Goal: Check status: Check status

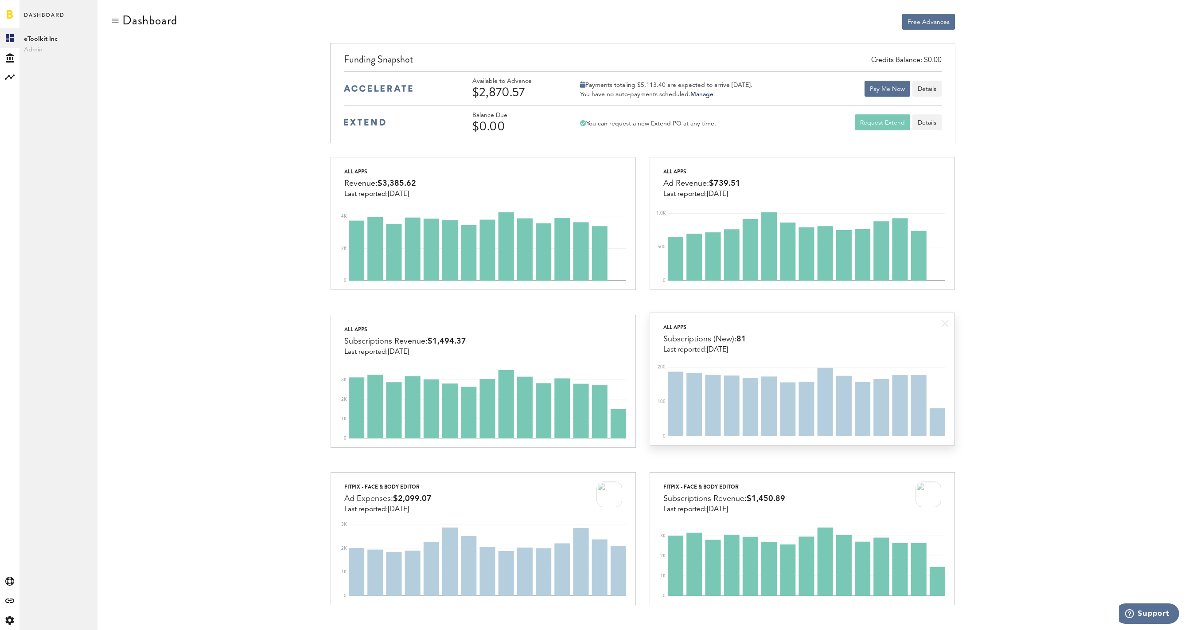
click at [797, 321] on div "All apps Subscriptions (New): 81 Last reported: Sep 30" at bounding box center [802, 333] width 304 height 41
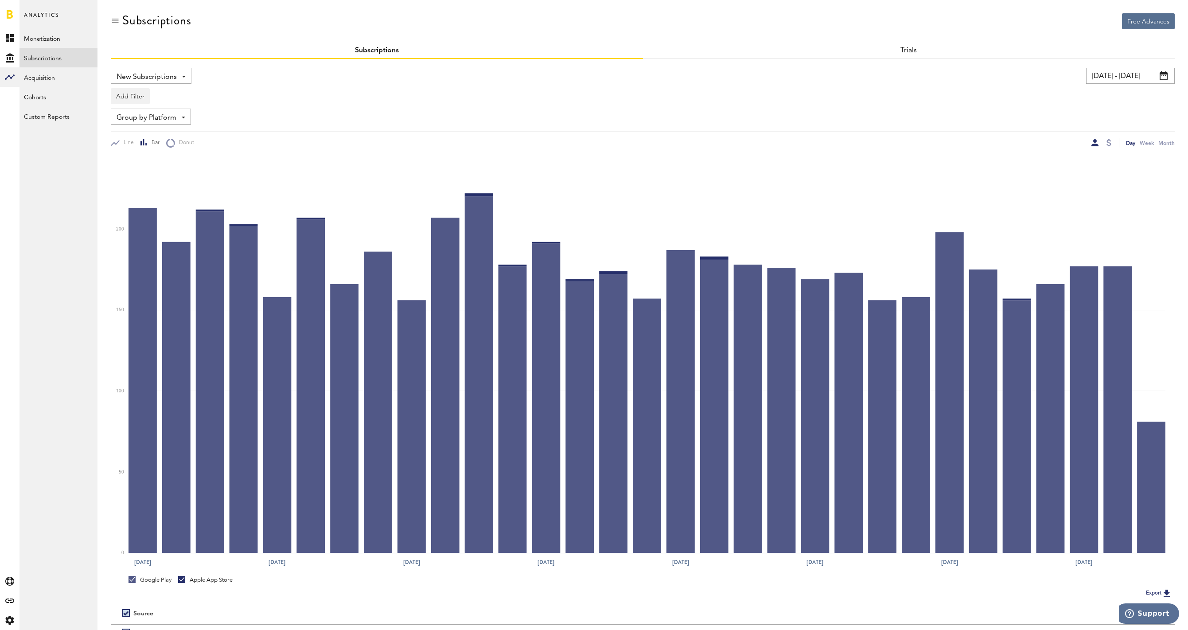
click at [1119, 74] on input "08/31/25 - 09/30/25" at bounding box center [1130, 76] width 89 height 16
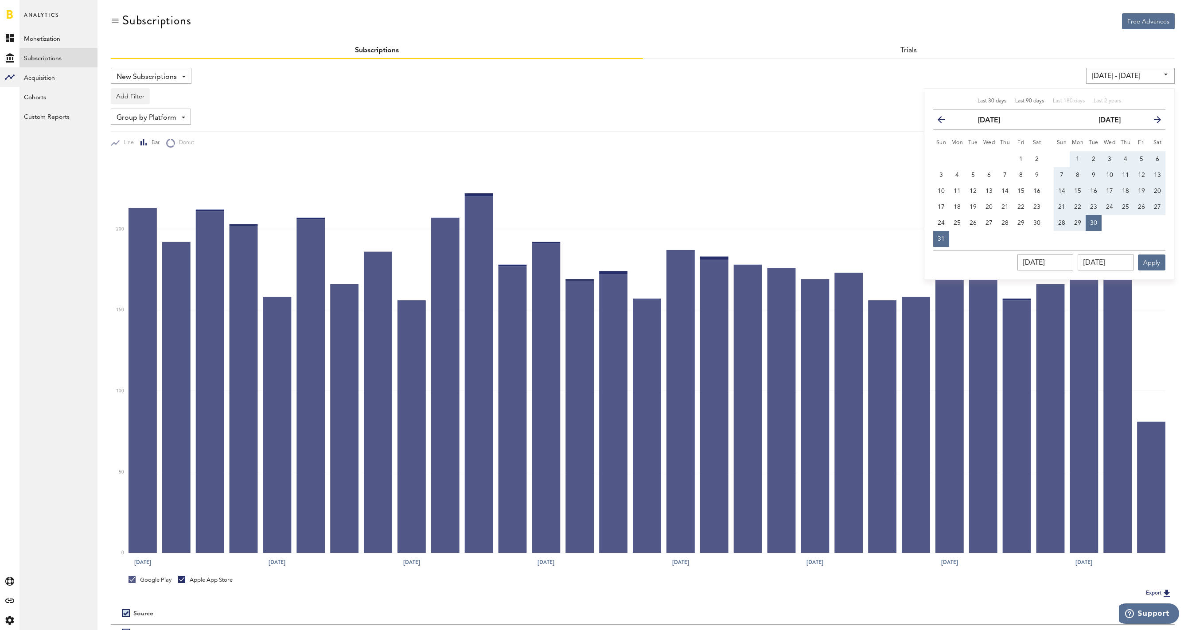
click at [1036, 98] on span "Last 90 days" at bounding box center [1029, 100] width 29 height 5
type input "07/02/25 - 09/30/25"
type input "07/02/2025"
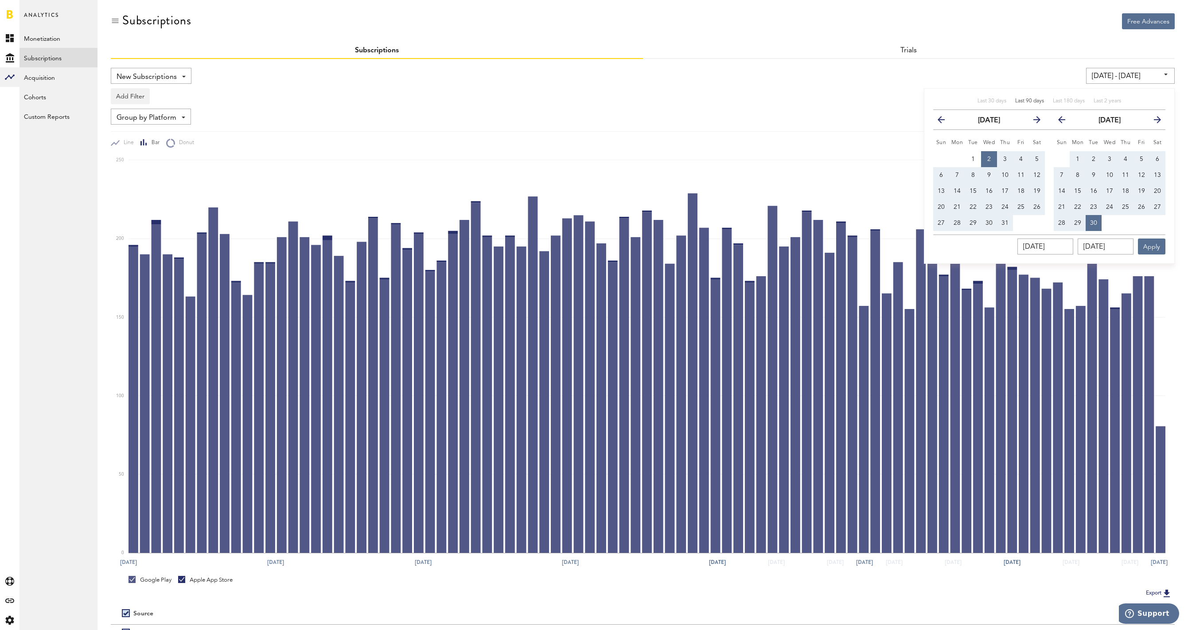
click at [807, 81] on div "07/02/25 - 09/30/25 Last 30 days Last 90 days Last 180 days Last 2 years previo…" at bounding box center [907, 76] width 536 height 16
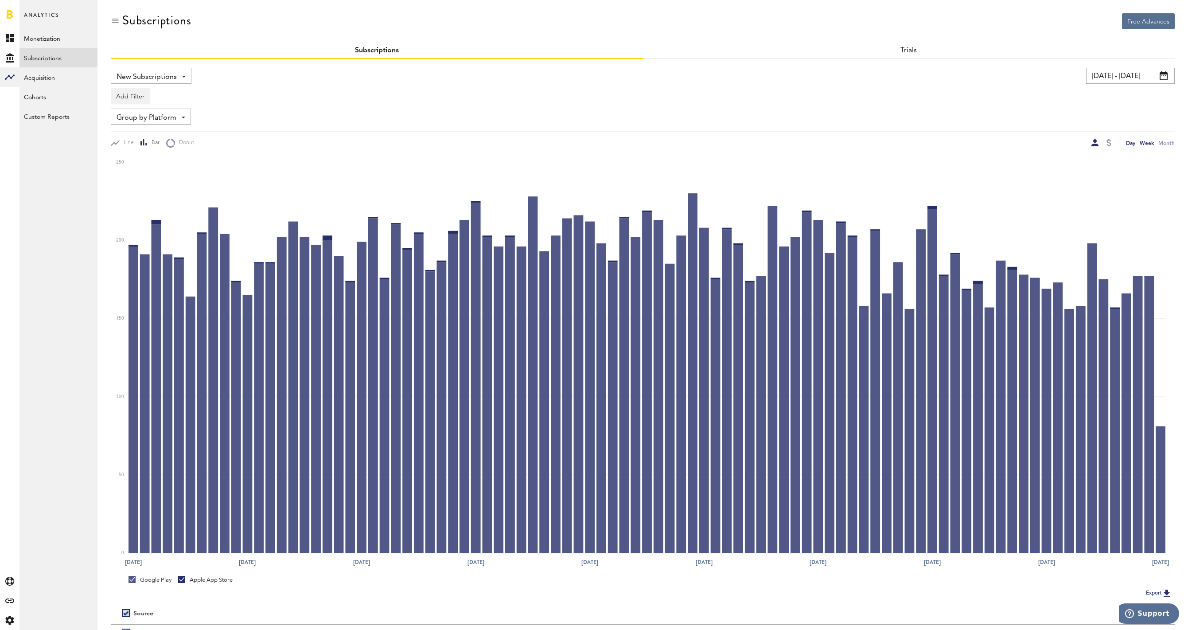
click at [1152, 140] on div "Week" at bounding box center [1146, 142] width 14 height 9
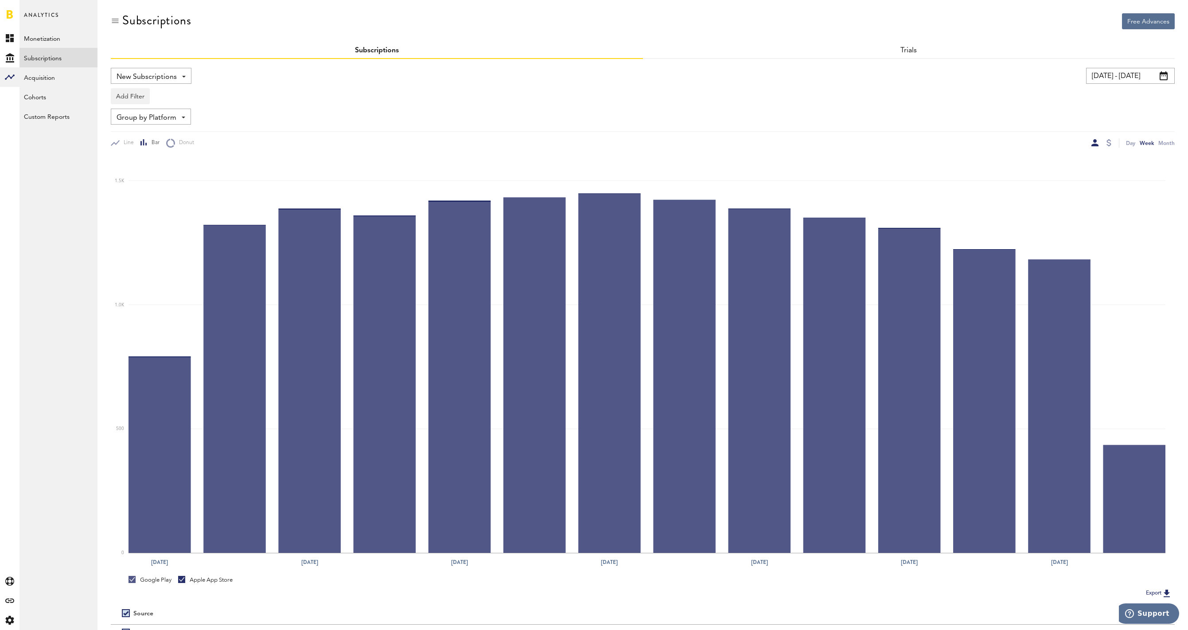
click at [161, 117] on span "Group by Platform" at bounding box center [147, 117] width 60 height 15
click at [171, 198] on span "Group by Country" at bounding box center [164, 201] width 89 height 15
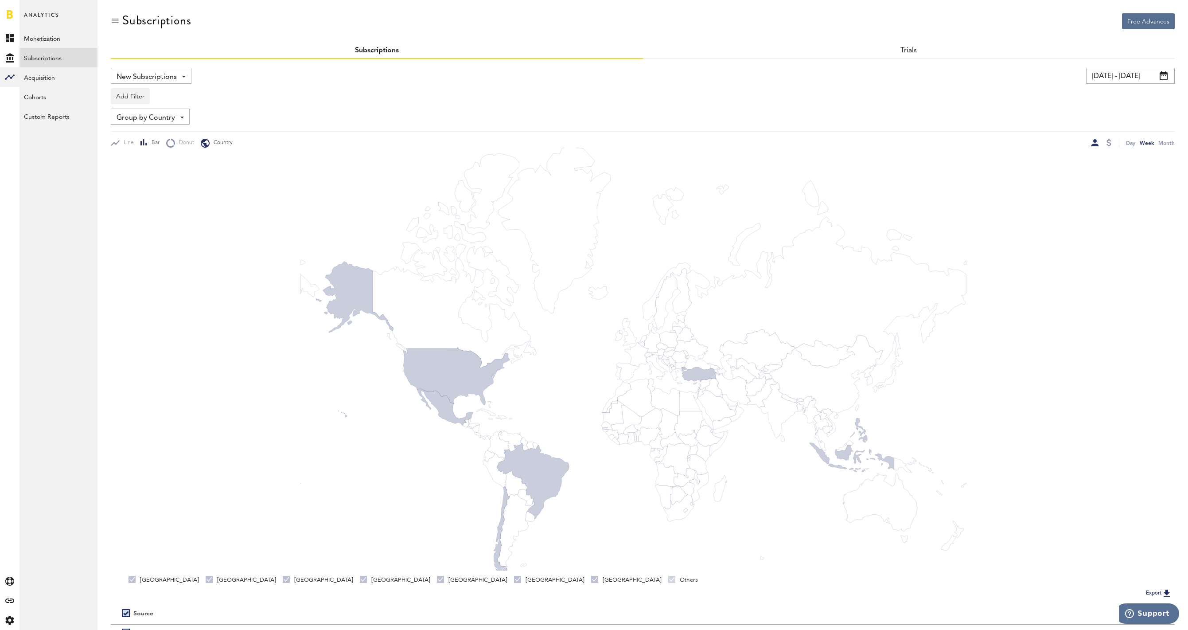
click at [148, 141] on span "Bar" at bounding box center [154, 143] width 12 height 8
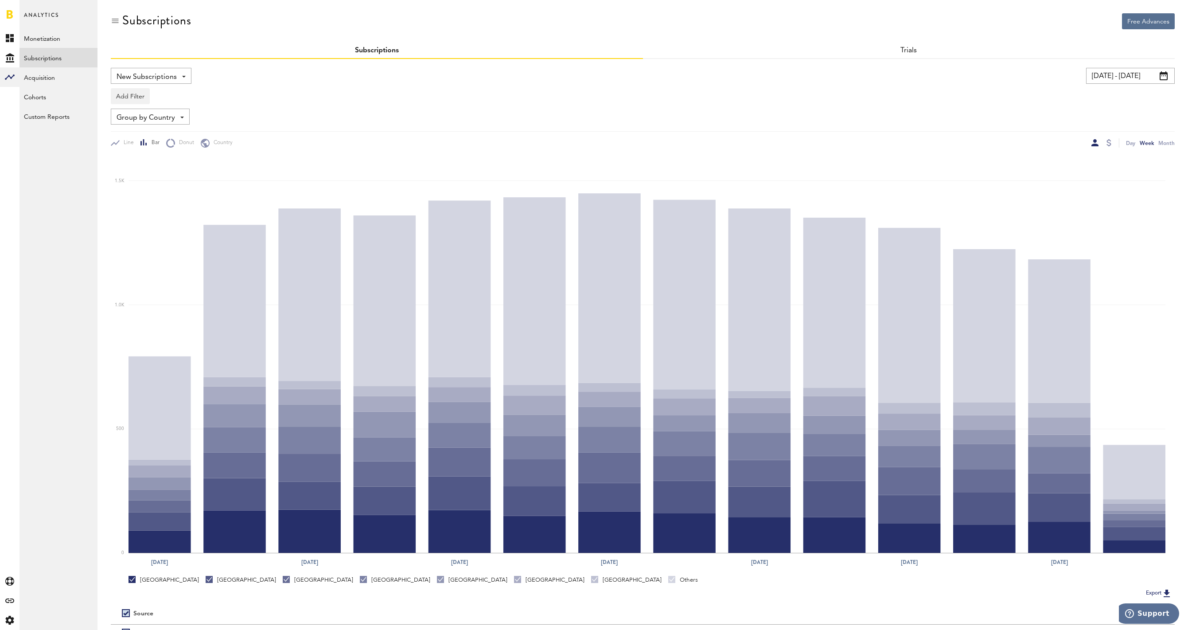
drag, startPoint x: 198, startPoint y: 579, endPoint x: 236, endPoint y: 583, distance: 38.7
click at [206, 580] on div "Indonesia" at bounding box center [241, 579] width 70 height 8
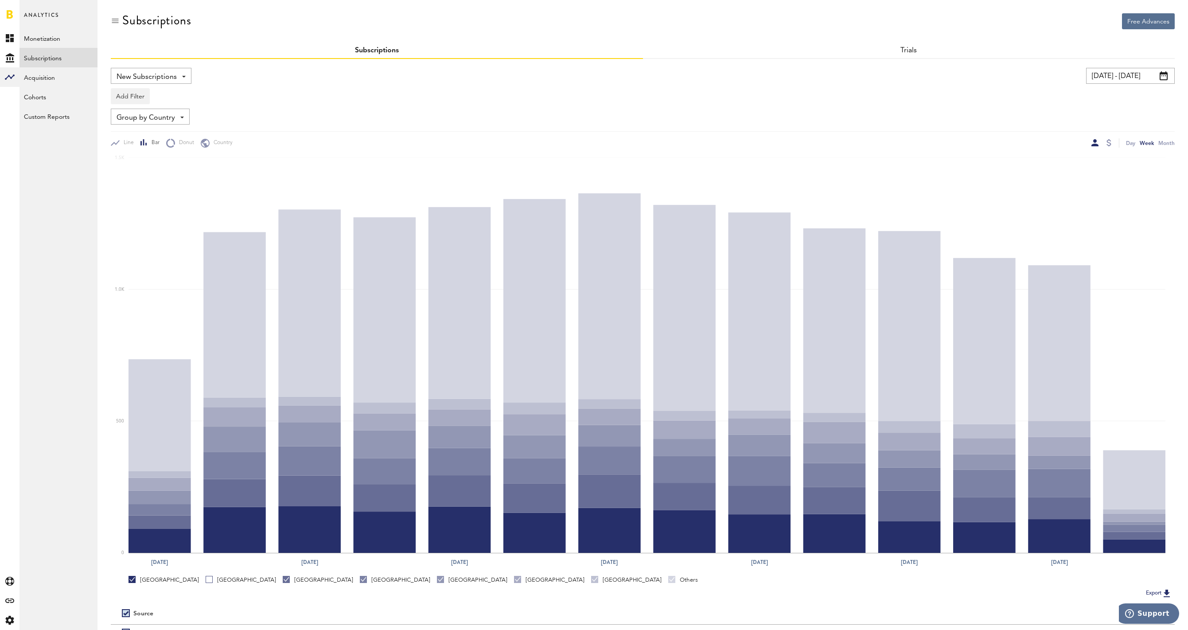
drag, startPoint x: 240, startPoint y: 582, endPoint x: 278, endPoint y: 583, distance: 38.1
click at [283, 582] on div "Mexico" at bounding box center [318, 579] width 70 height 8
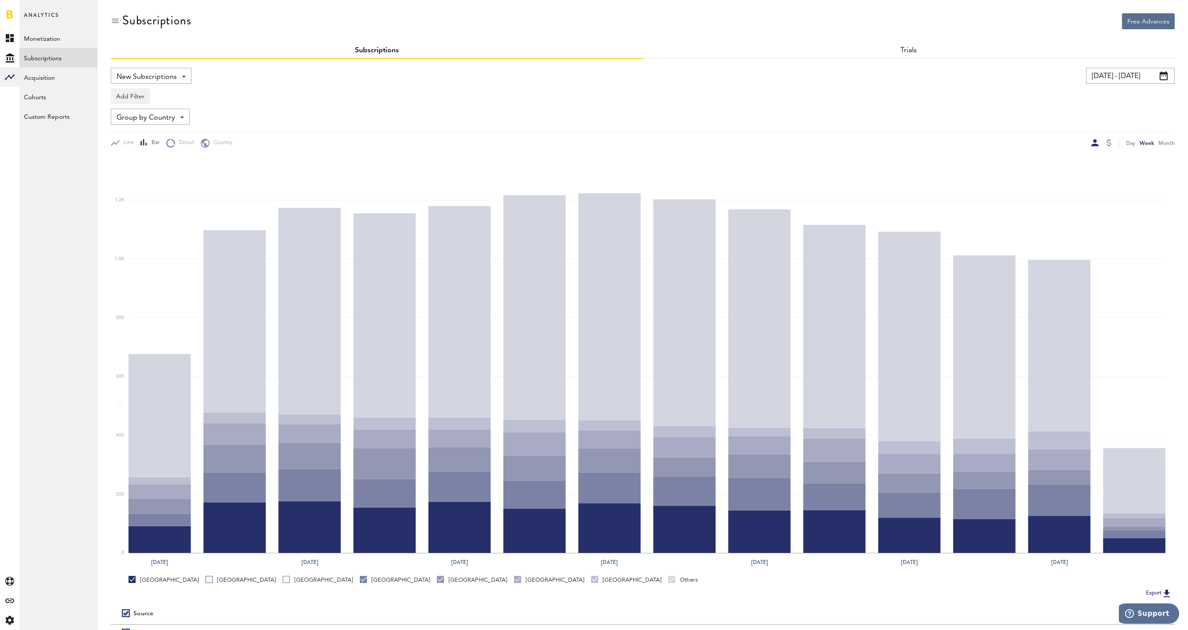
drag, startPoint x: 283, startPoint y: 580, endPoint x: 323, endPoint y: 580, distance: 39.9
click at [360, 580] on div "Brazil" at bounding box center [395, 579] width 70 height 8
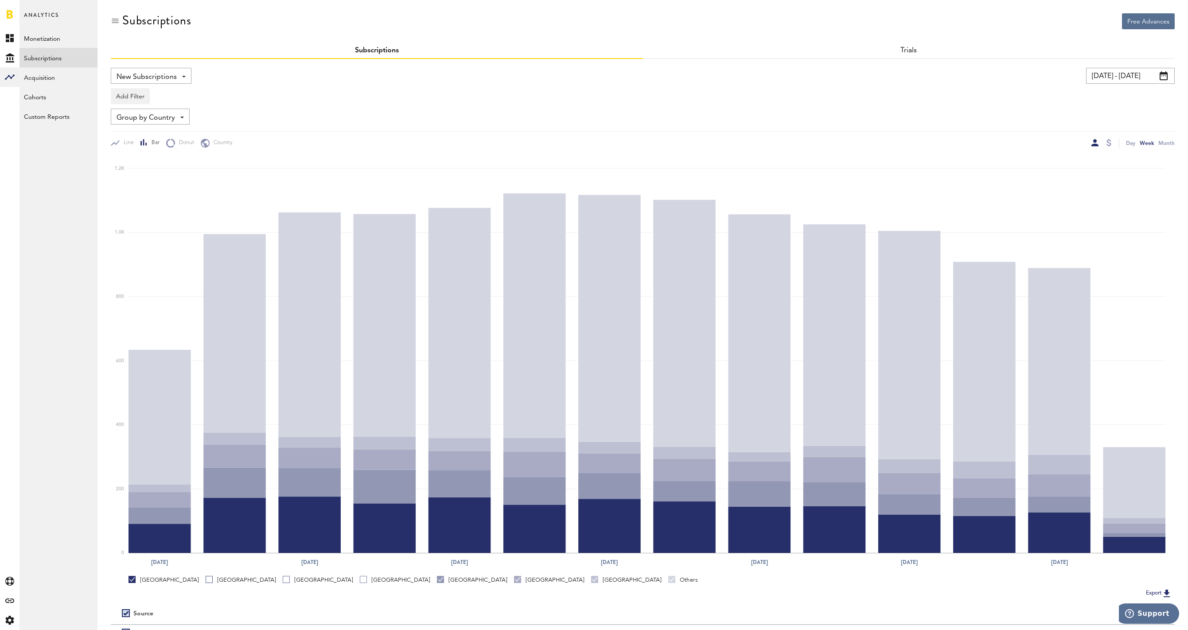
drag, startPoint x: 323, startPoint y: 580, endPoint x: 334, endPoint y: 580, distance: 11.5
click at [327, 580] on div "United States Indonesia Mexico Brazil Turkey Philippines Chile Others" at bounding box center [648, 581] width 1040 height 12
click at [514, 580] on div "Philippines" at bounding box center [549, 579] width 70 height 8
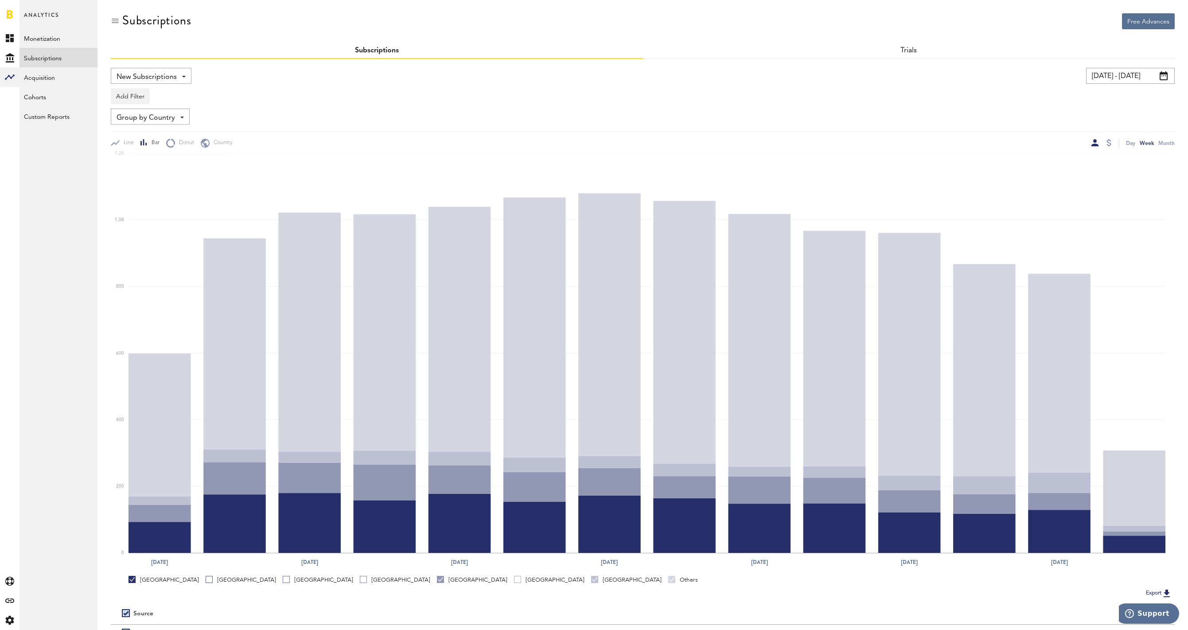
drag, startPoint x: 312, startPoint y: 580, endPoint x: 326, endPoint y: 583, distance: 13.6
click at [326, 583] on div "United States Indonesia Mexico Brazil Turkey Philippines Chile Others" at bounding box center [648, 581] width 1040 height 12
click at [591, 581] on div "Chile" at bounding box center [626, 579] width 70 height 8
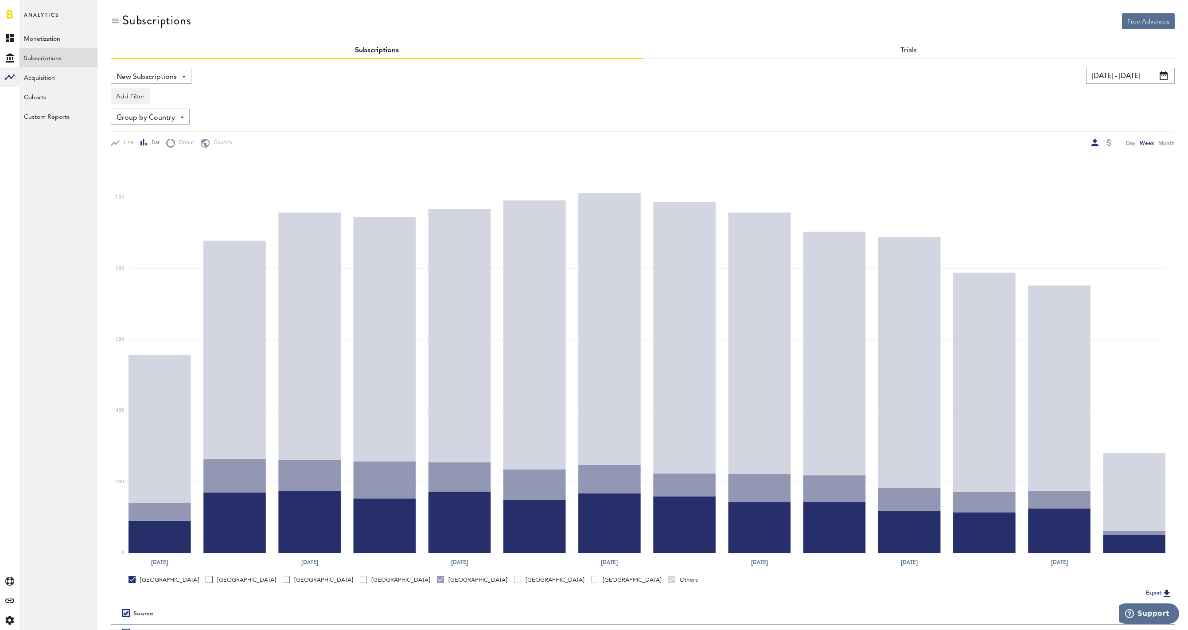
click at [668, 580] on div "Others" at bounding box center [683, 579] width 30 height 8
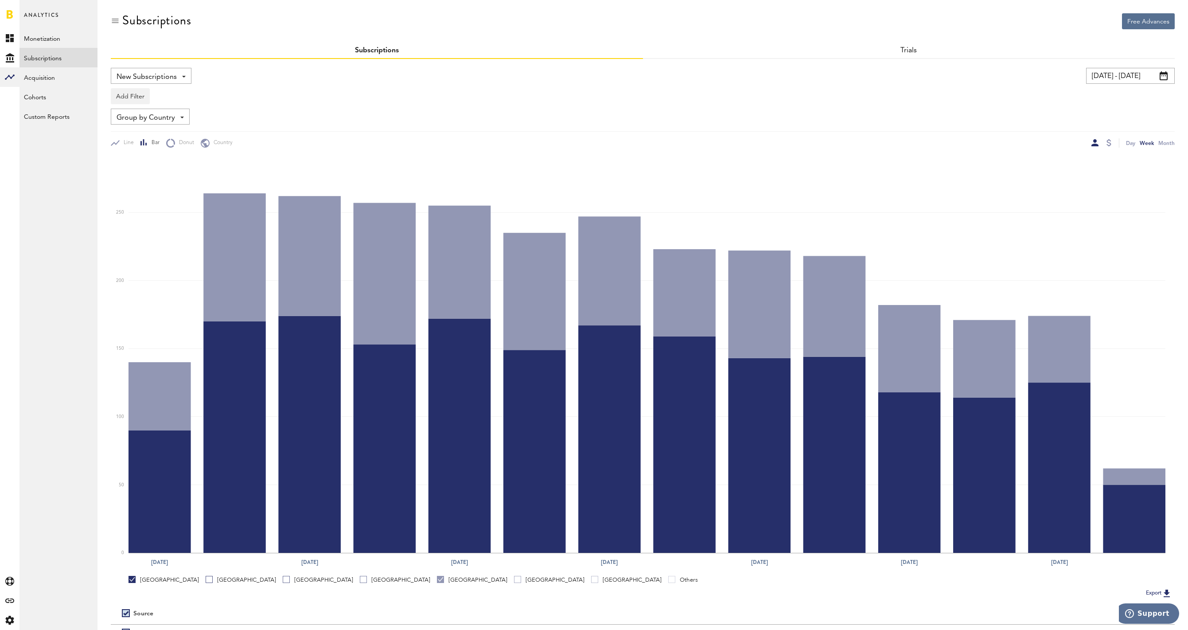
click at [437, 583] on div "Turkey" at bounding box center [472, 579] width 70 height 8
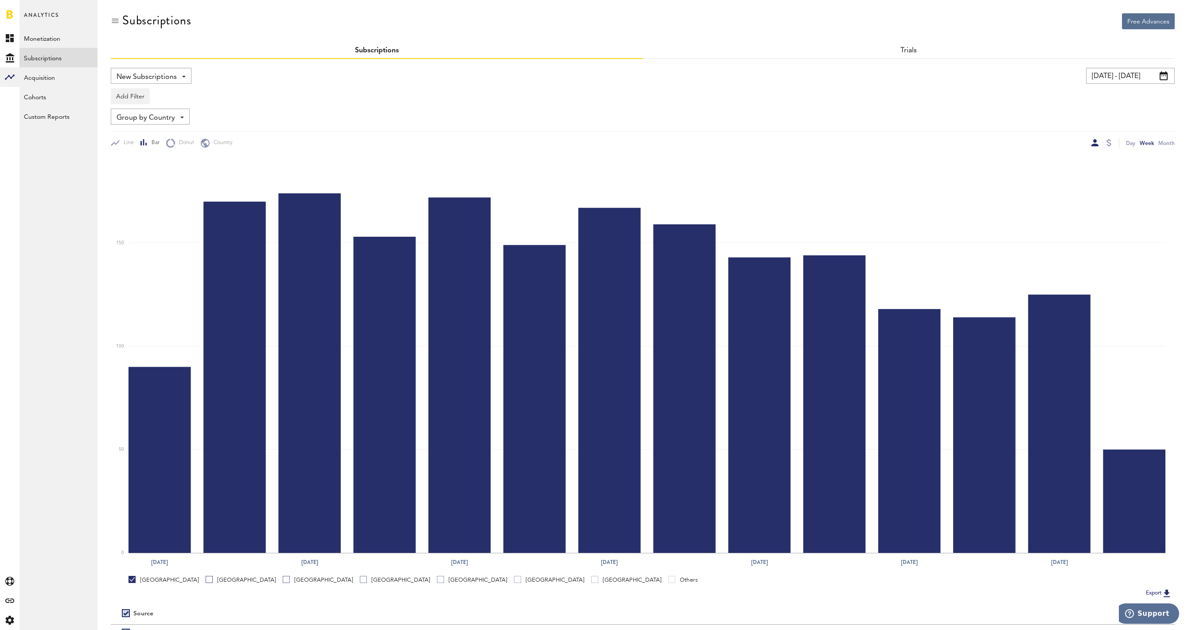
click at [136, 581] on div "United States" at bounding box center [163, 579] width 70 height 8
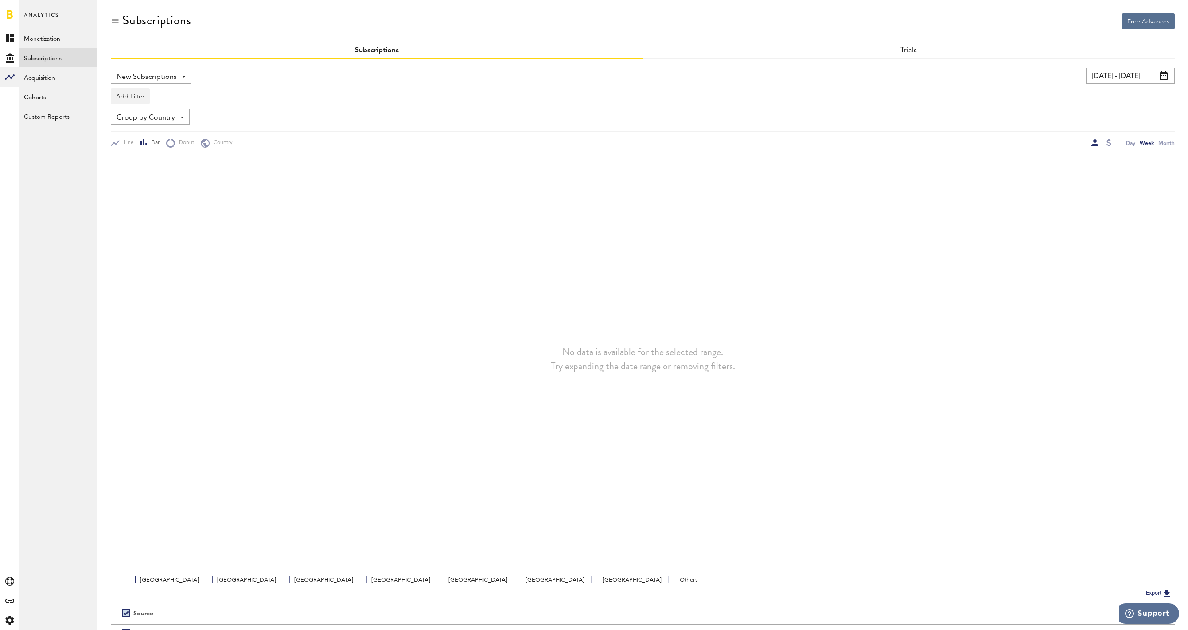
click at [206, 579] on link "Indonesia" at bounding box center [241, 579] width 70 height 8
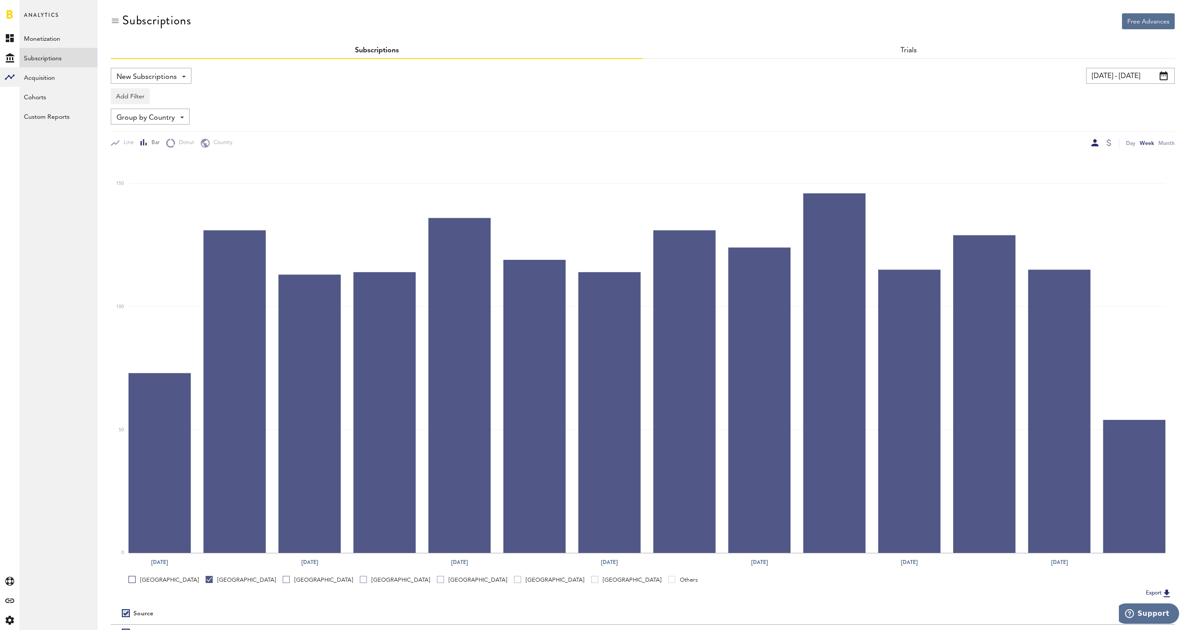
click at [206, 579] on link "Indonesia" at bounding box center [241, 579] width 70 height 8
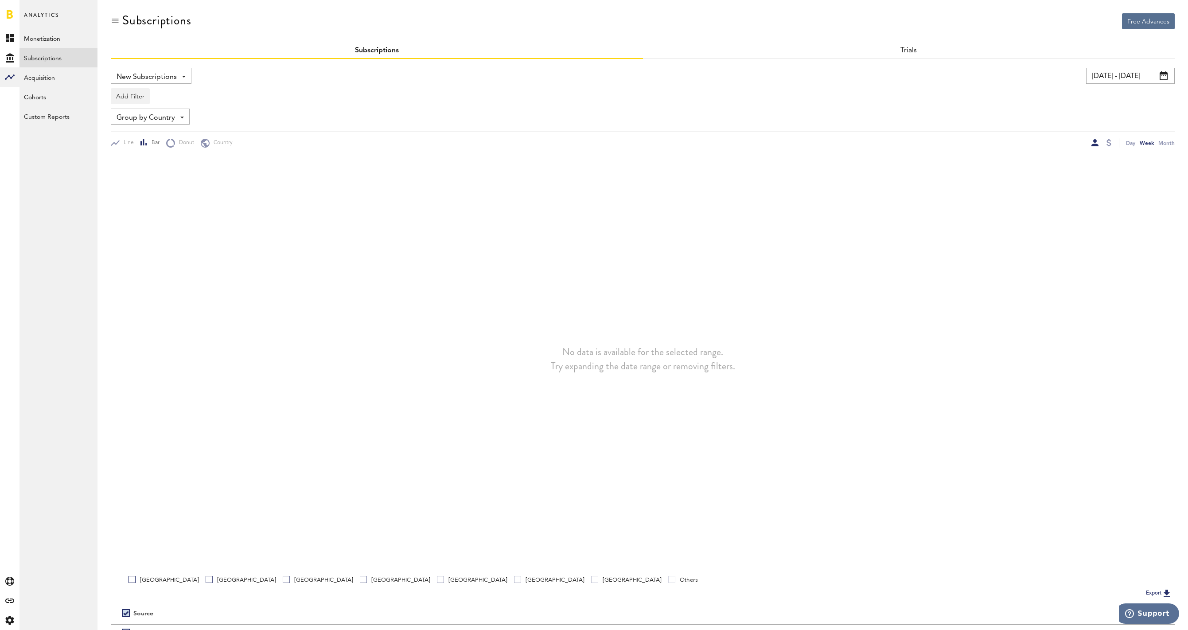
click at [283, 578] on link "Mexico" at bounding box center [318, 579] width 70 height 8
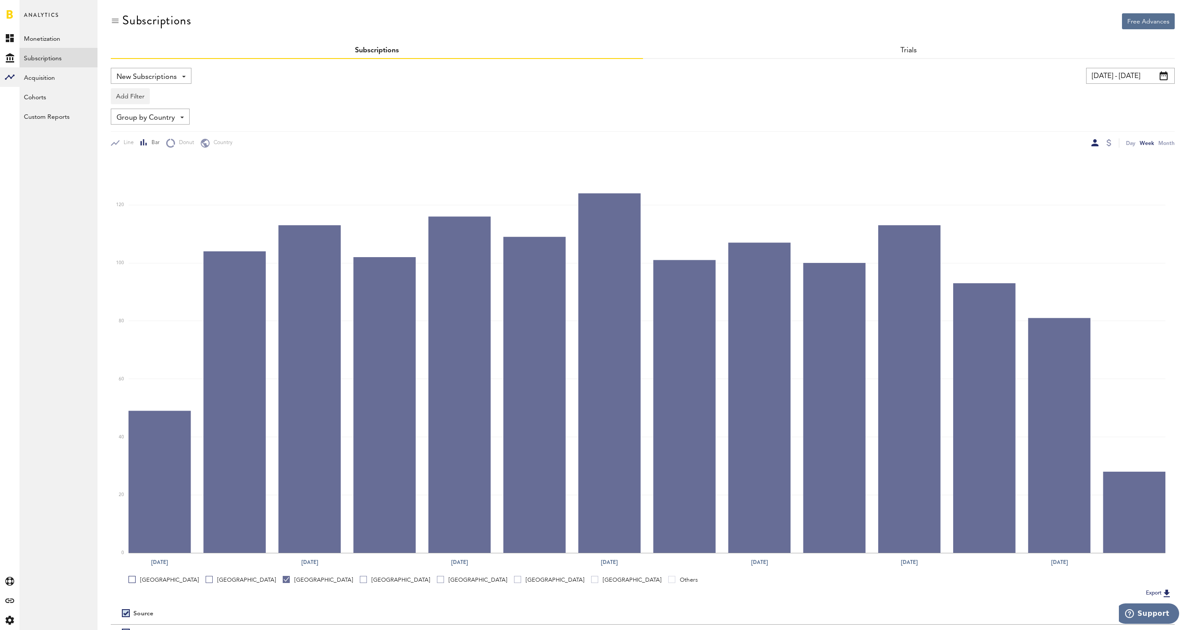
click at [283, 578] on link "Mexico" at bounding box center [318, 579] width 70 height 8
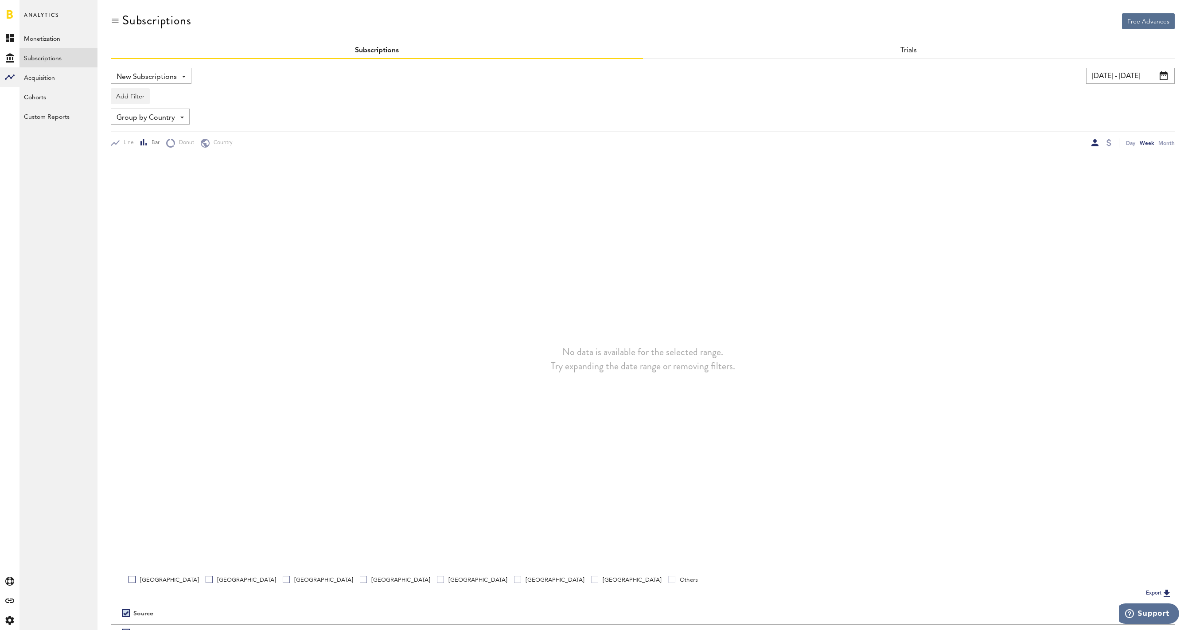
click at [360, 579] on div at bounding box center [363, 578] width 7 height 7
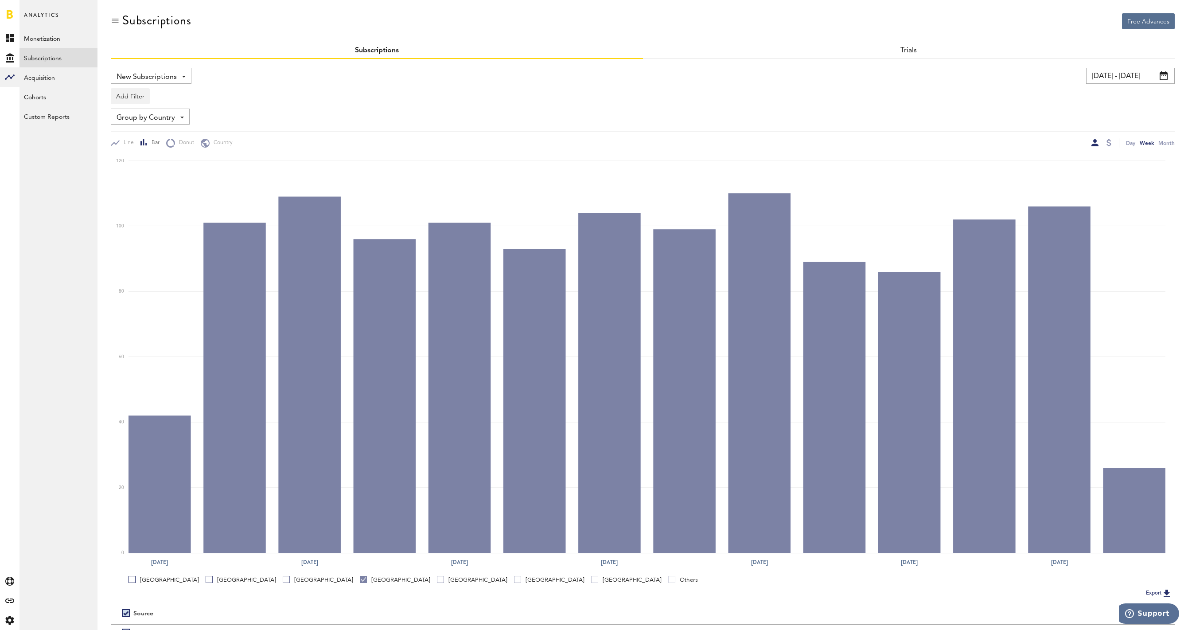
click at [360, 579] on div at bounding box center [363, 578] width 7 height 7
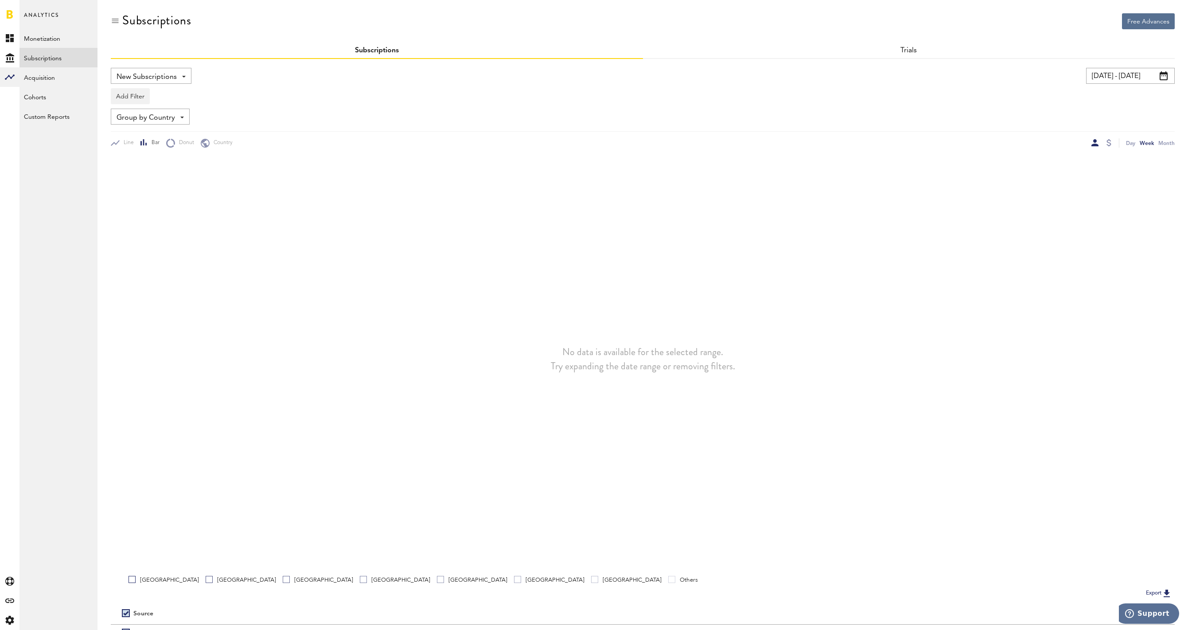
drag, startPoint x: 299, startPoint y: 579, endPoint x: 288, endPoint y: 579, distance: 10.6
click at [437, 579] on link "Turkey" at bounding box center [472, 579] width 70 height 8
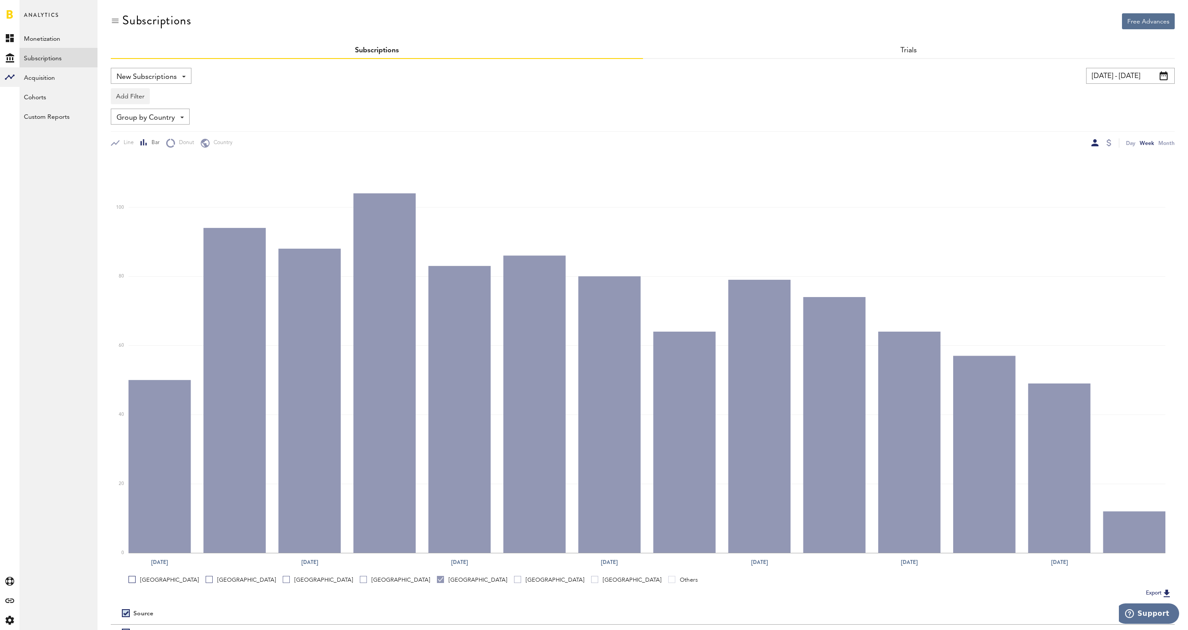
click at [437, 579] on link "Turkey" at bounding box center [472, 579] width 70 height 8
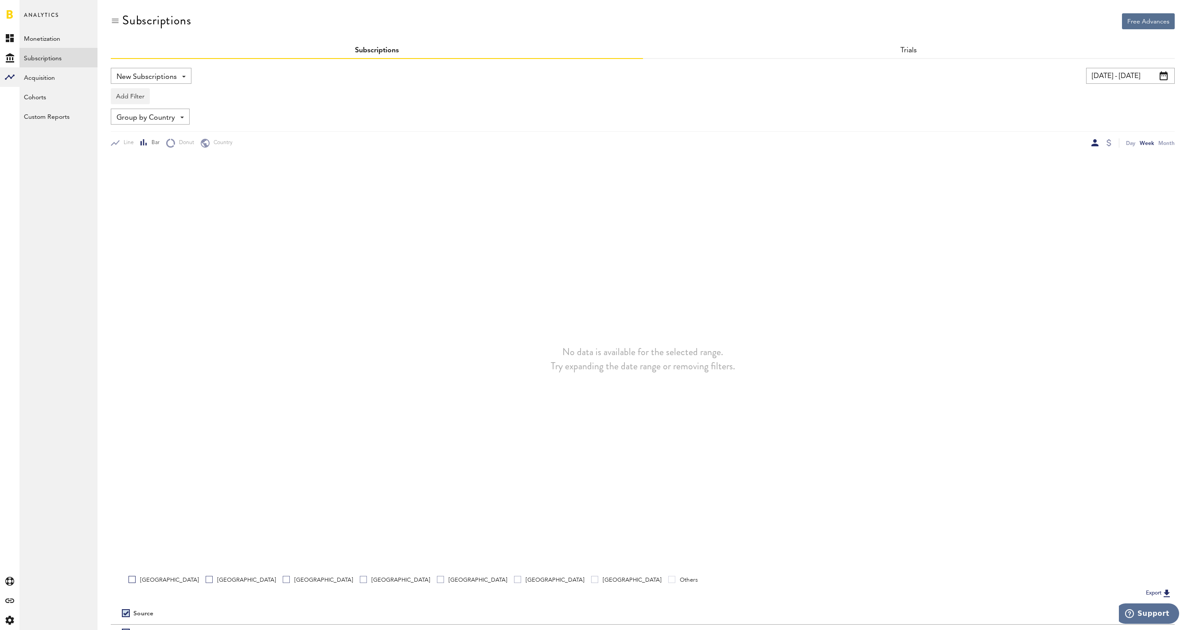
click at [514, 580] on div "Philippines" at bounding box center [549, 579] width 70 height 8
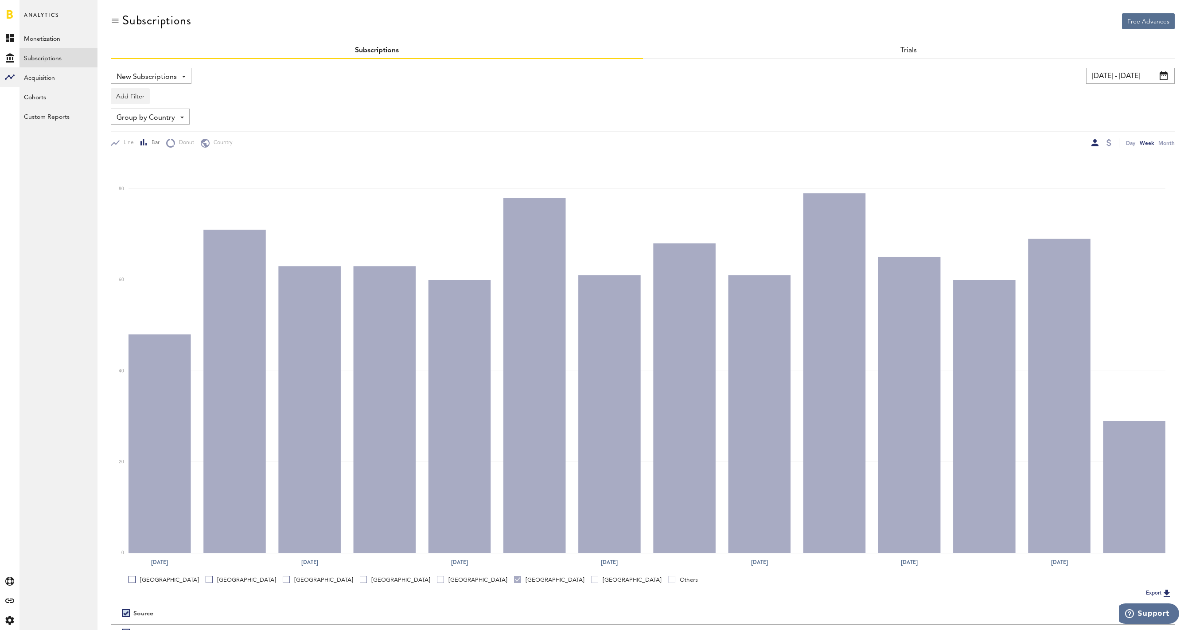
click at [514, 580] on div "Philippines" at bounding box center [549, 579] width 70 height 8
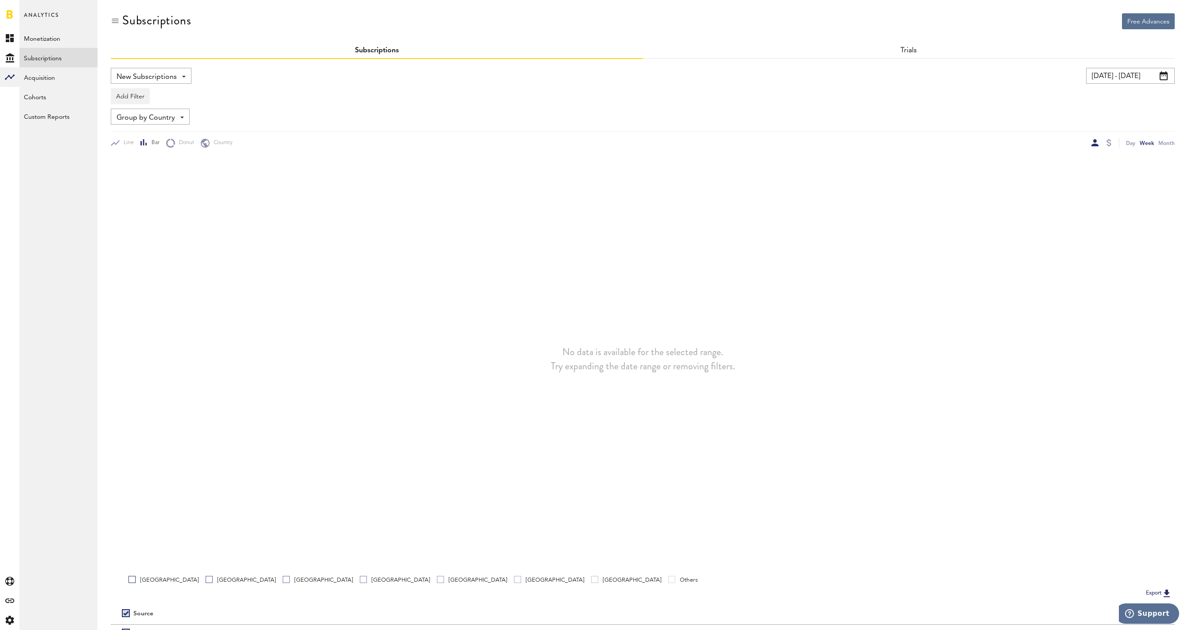
click at [591, 579] on div "Chile" at bounding box center [626, 579] width 70 height 8
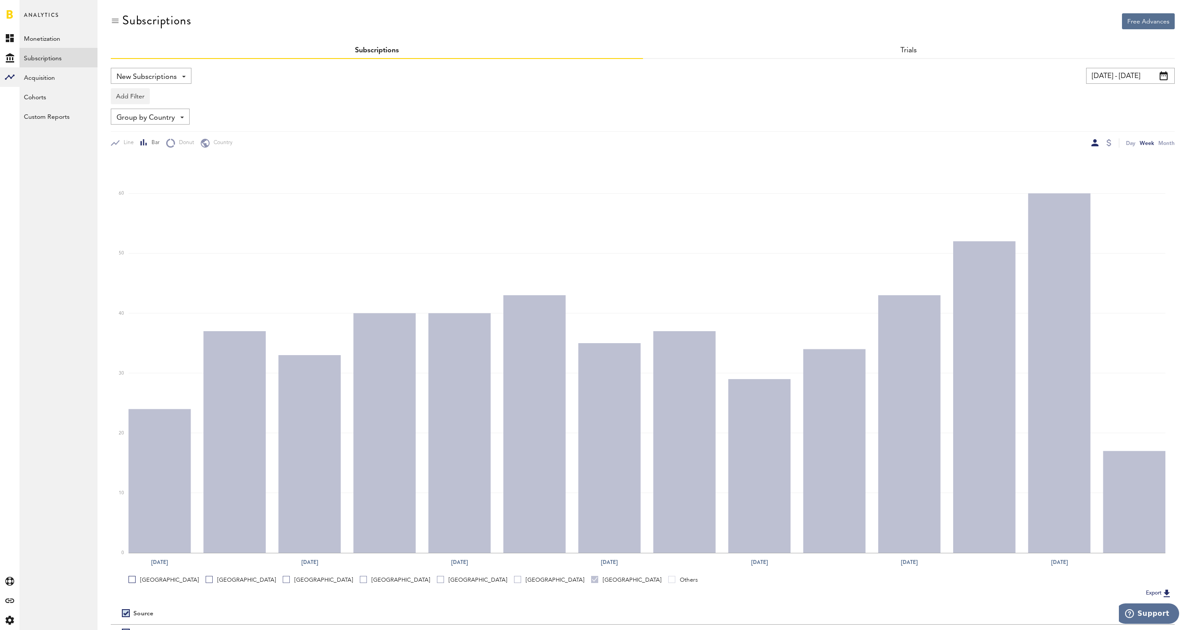
click at [591, 579] on div "Chile" at bounding box center [626, 579] width 70 height 8
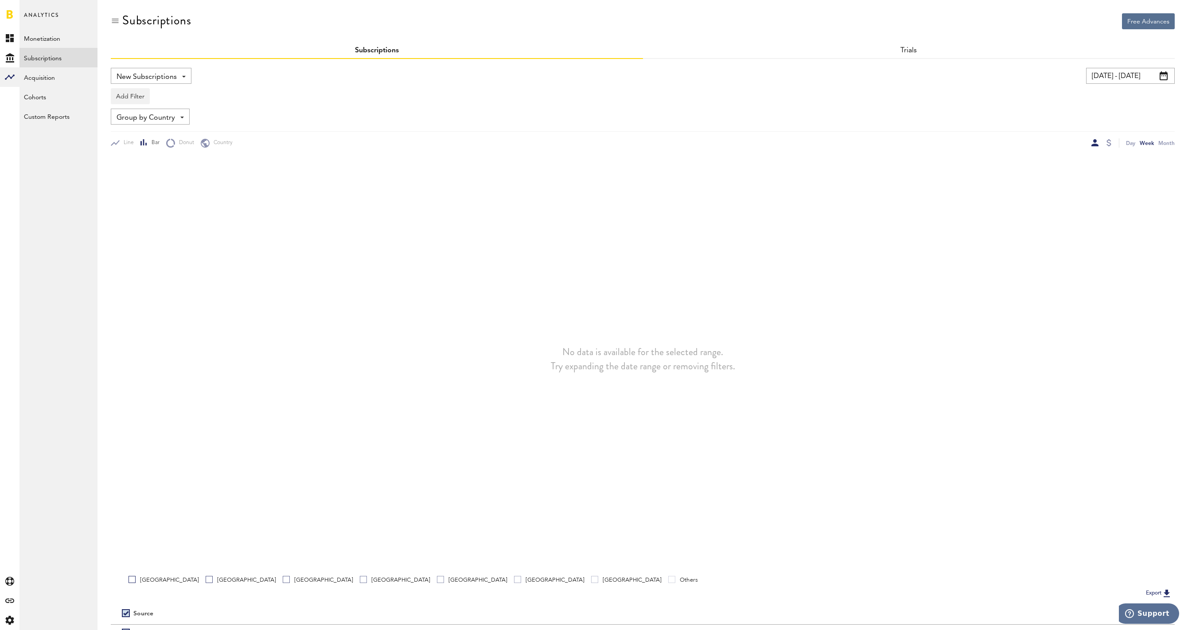
click at [668, 579] on link "Others" at bounding box center [683, 579] width 30 height 8
